Goal: Task Accomplishment & Management: Use online tool/utility

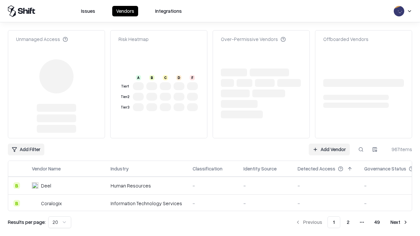
click at [329, 144] on link "Add Vendor" at bounding box center [329, 150] width 41 height 12
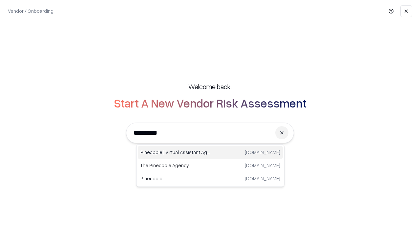
click at [210, 153] on div "Pineapple | Virtual Assistant Agency [DOMAIN_NAME]" at bounding box center [210, 152] width 145 height 13
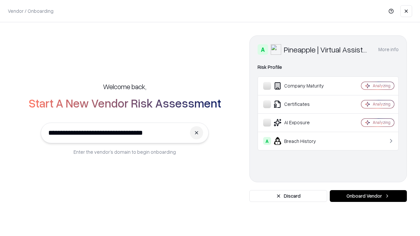
type input "**********"
click at [368, 196] on button "Onboard Vendor" at bounding box center [368, 196] width 77 height 12
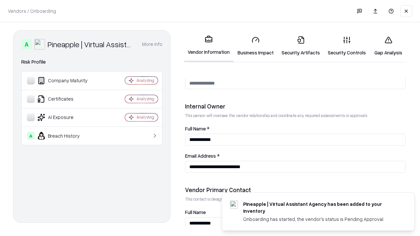
scroll to position [340, 0]
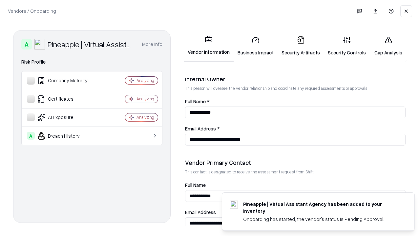
click at [256, 46] on link "Business Impact" at bounding box center [256, 46] width 44 height 31
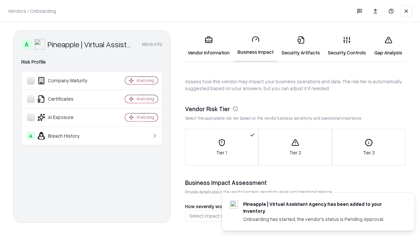
click at [301, 46] on link "Security Artifacts" at bounding box center [301, 46] width 46 height 31
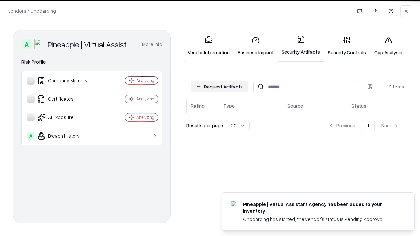
click at [220, 86] on button "Request Artifacts" at bounding box center [219, 87] width 57 height 12
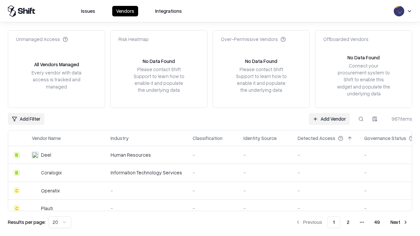
click at [329, 119] on link "Add Vendor" at bounding box center [329, 119] width 41 height 12
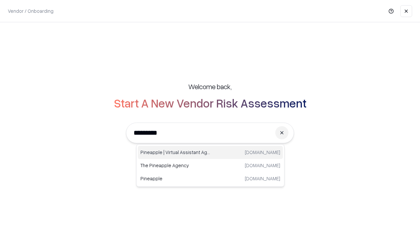
click at [210, 153] on div "Pineapple | Virtual Assistant Agency [DOMAIN_NAME]" at bounding box center [210, 152] width 145 height 13
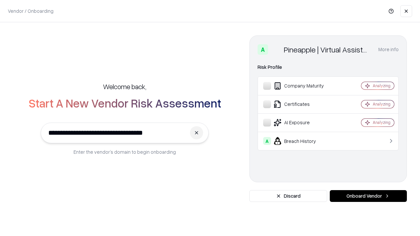
type input "**********"
click at [368, 196] on button "Onboard Vendor" at bounding box center [368, 196] width 77 height 12
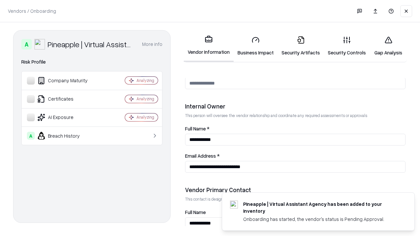
scroll to position [340, 0]
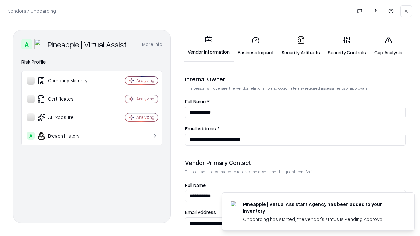
click at [388, 46] on link "Gap Analysis" at bounding box center [388, 46] width 37 height 31
